Goal: Entertainment & Leisure: Consume media (video, audio)

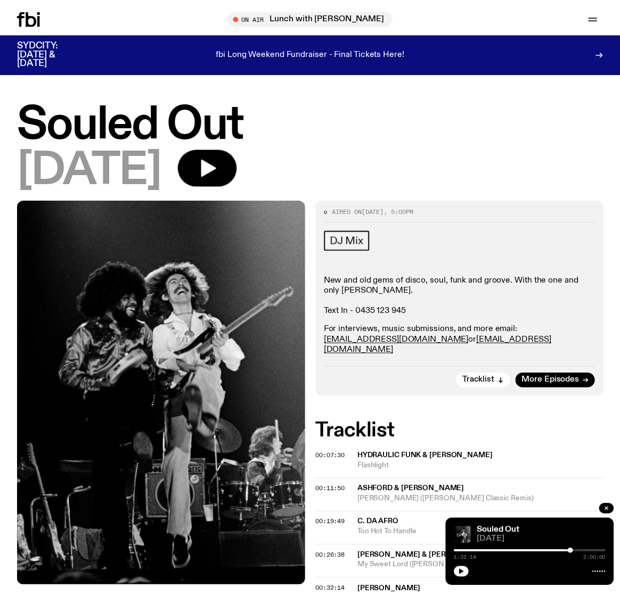
scroll to position [276, 0]
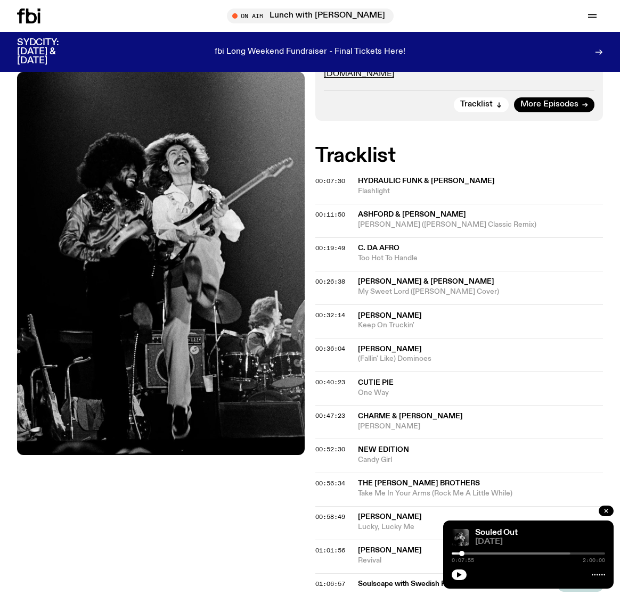
drag, startPoint x: 569, startPoint y: 553, endPoint x: 461, endPoint y: 554, distance: 107.5
click at [461, 554] on div at bounding box center [461, 553] width 5 height 5
click at [458, 555] on div "0:07:55 2:00:00" at bounding box center [527, 556] width 153 height 13
click at [458, 581] on div "Souled Out 28.09.25 0:07:55 2:00:00" at bounding box center [528, 555] width 170 height 68
click at [459, 577] on icon "button" at bounding box center [459, 575] width 6 height 6
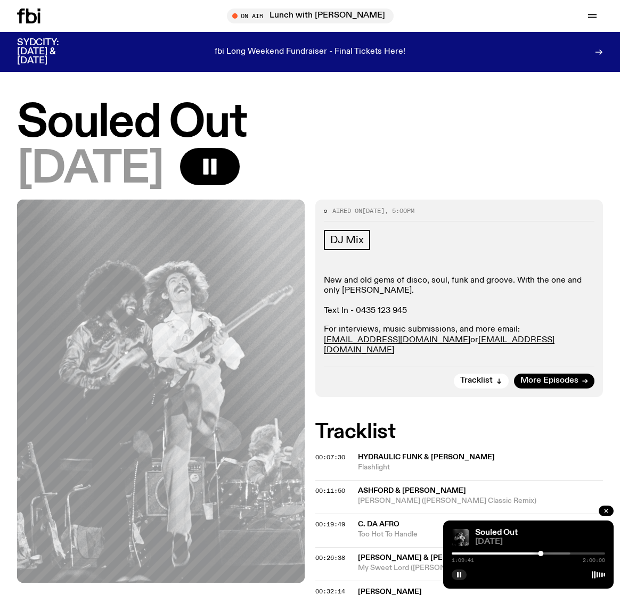
scroll to position [276, 0]
